Goal: Find specific page/section: Find specific page/section

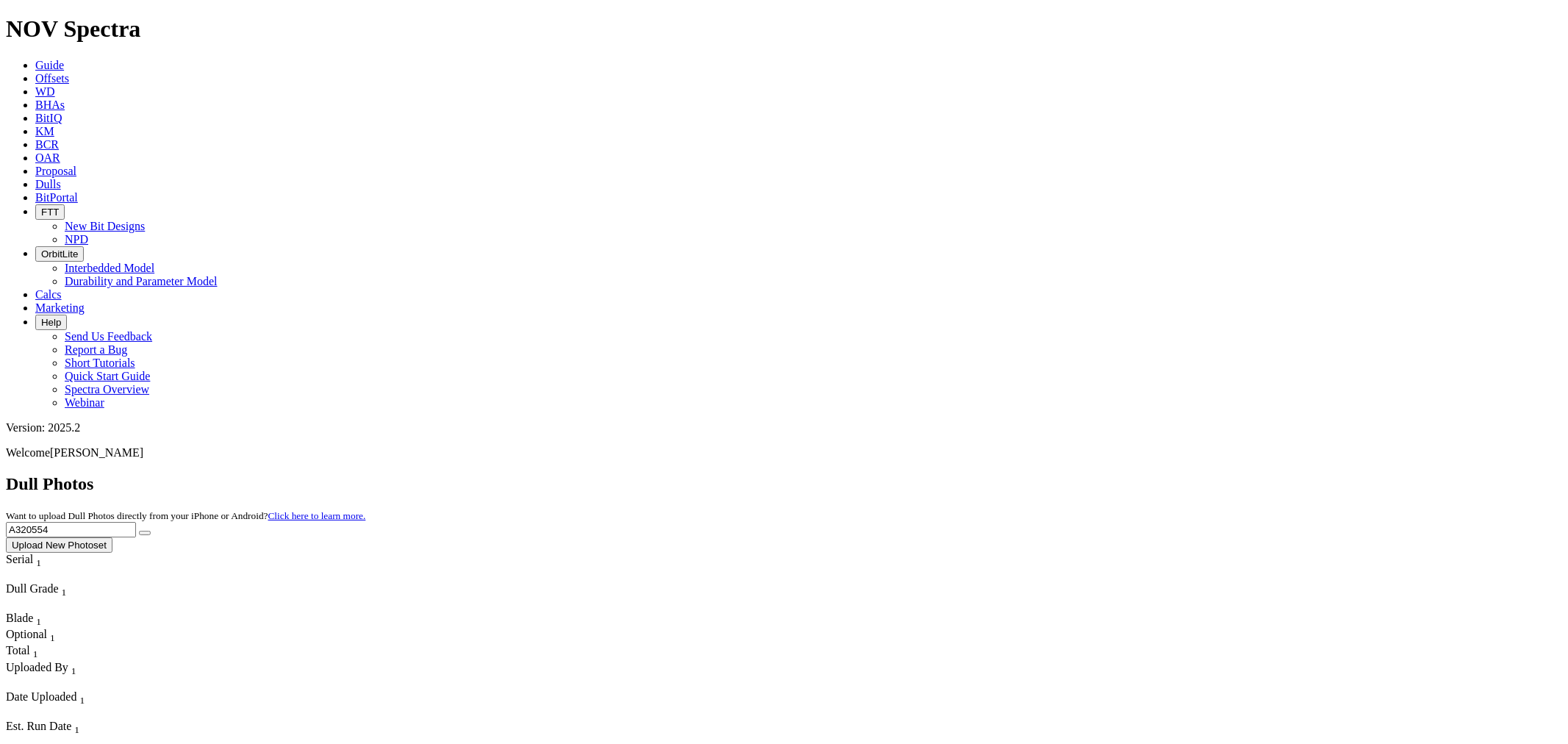
click at [35, 72] on icon at bounding box center [35, 78] width 0 height 13
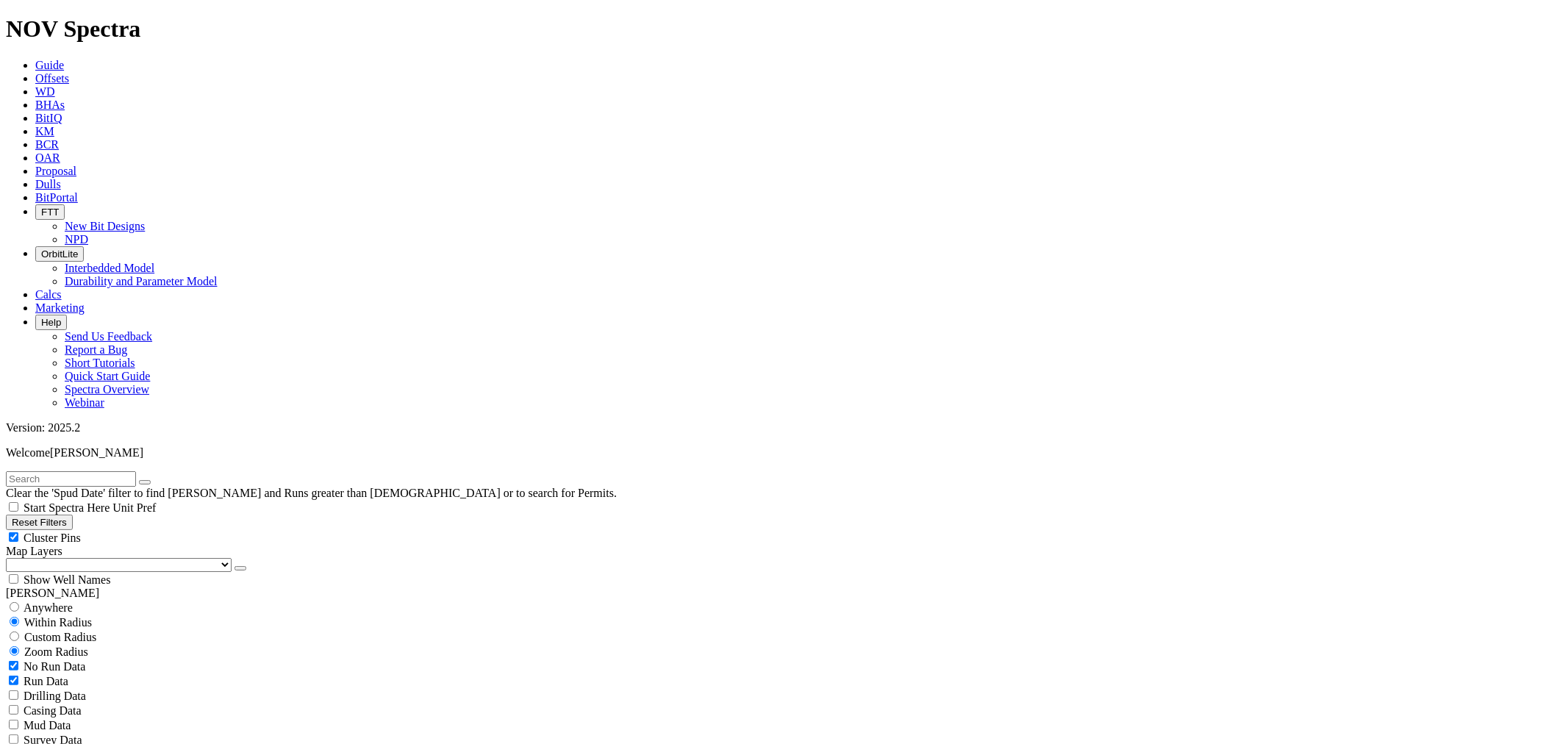
click at [128, 471] on input "text" at bounding box center [71, 479] width 130 height 15
drag, startPoint x: 61, startPoint y: 60, endPoint x: 53, endPoint y: 66, distance: 10.0
click at [54, 471] on input "text" at bounding box center [71, 479] width 130 height 15
type input "F318"
click at [240, 569] on icon "button" at bounding box center [240, 569] width 0 height 0
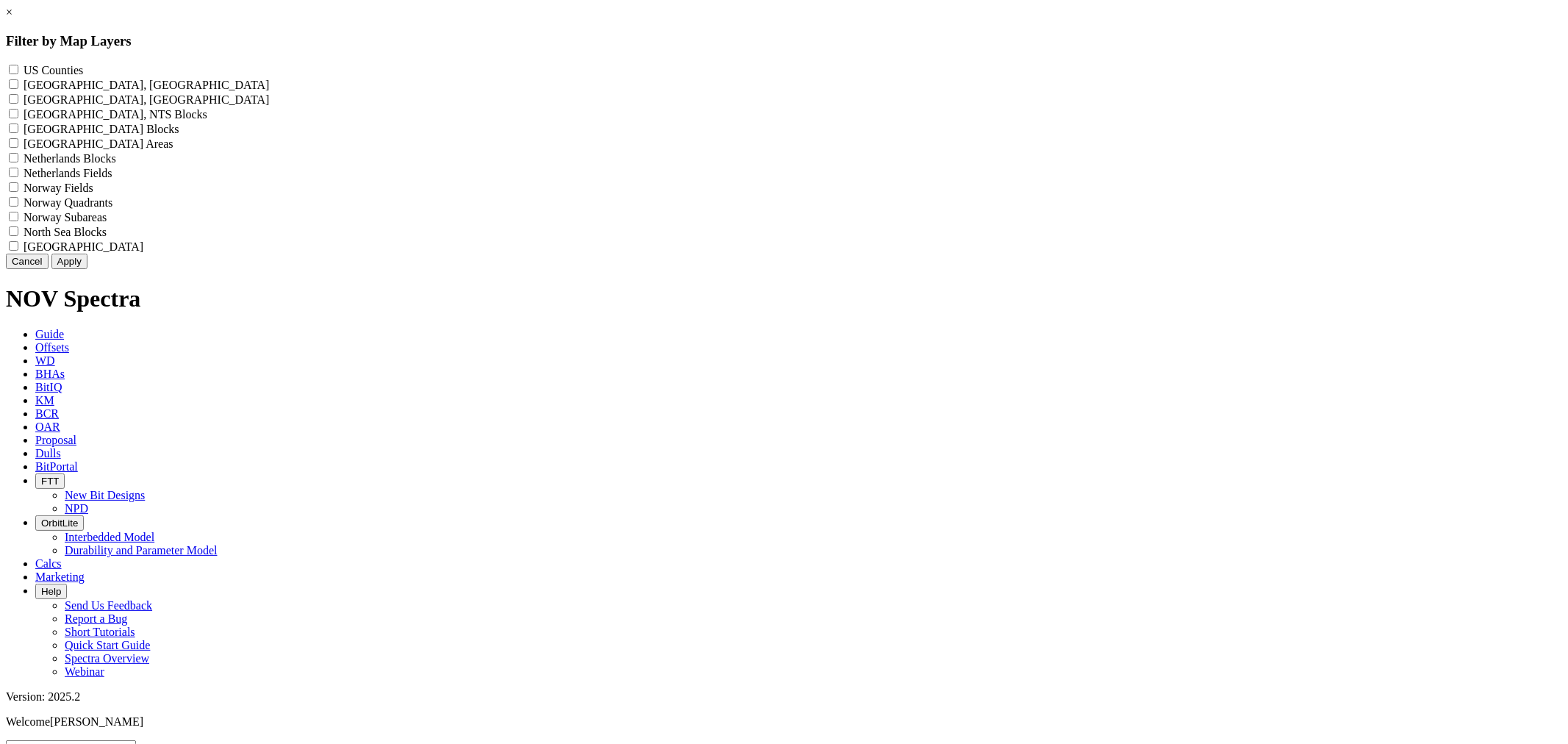
click at [83, 73] on label "US Counties - ()" at bounding box center [52, 70] width 59 height 13
click at [18, 73] on Counties "US Counties - ()" at bounding box center [13, 69] width 9 height 9
checkbox Counties "true"
click at [88, 269] on button "Apply" at bounding box center [70, 261] width 36 height 15
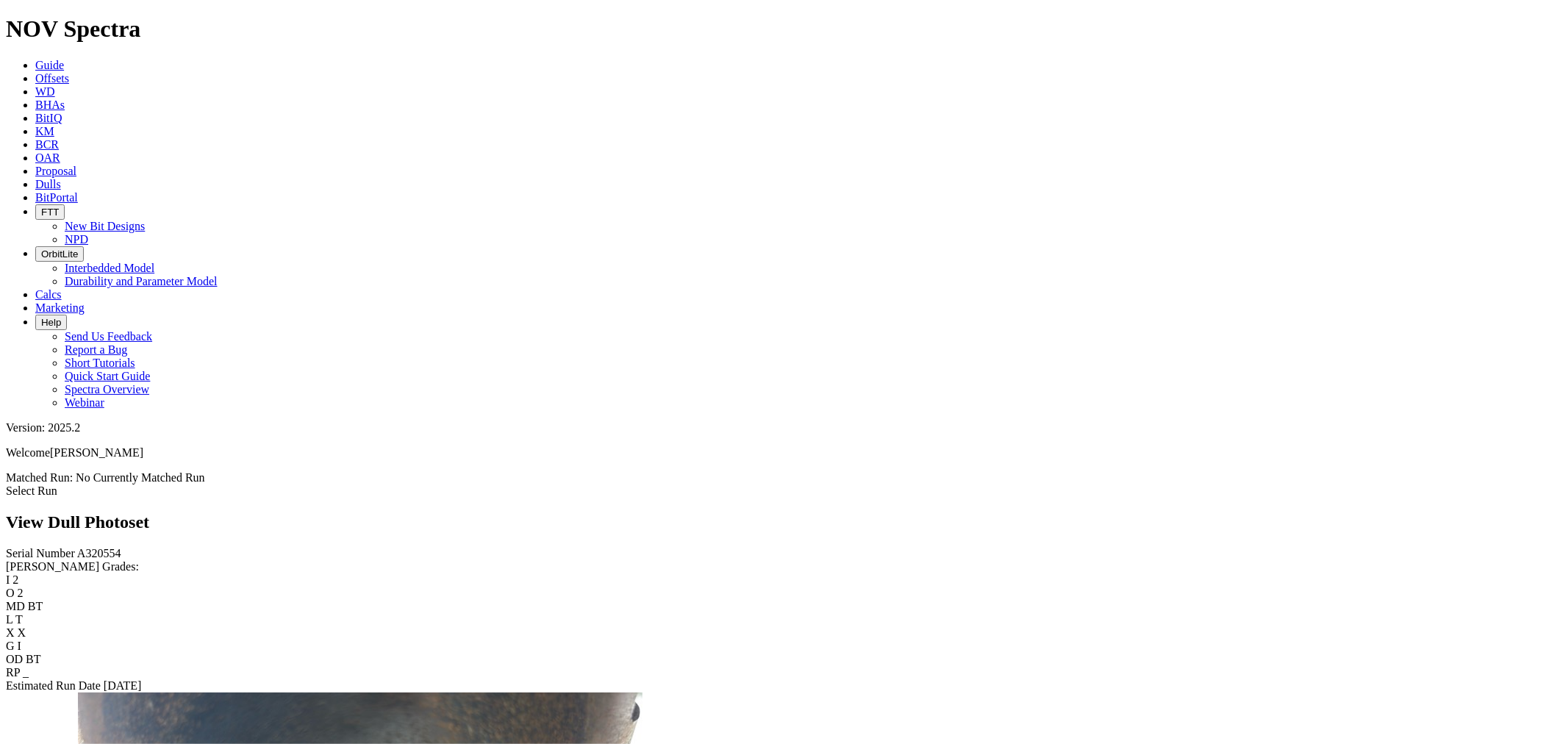
scroll to position [326, 0]
